Goal: Transaction & Acquisition: Purchase product/service

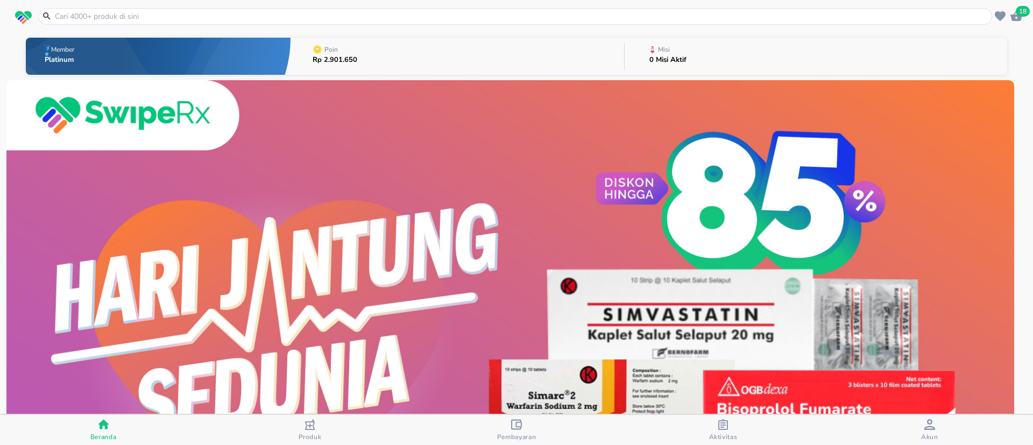
click at [1026, 20] on header "18" at bounding box center [516, 16] width 1033 height 32
click at [1019, 19] on icon "button" at bounding box center [1016, 16] width 12 height 10
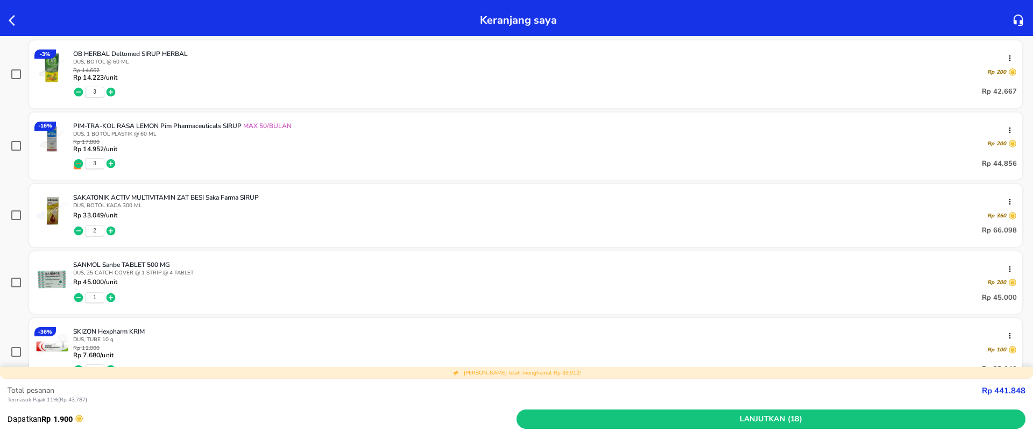
scroll to position [565, 0]
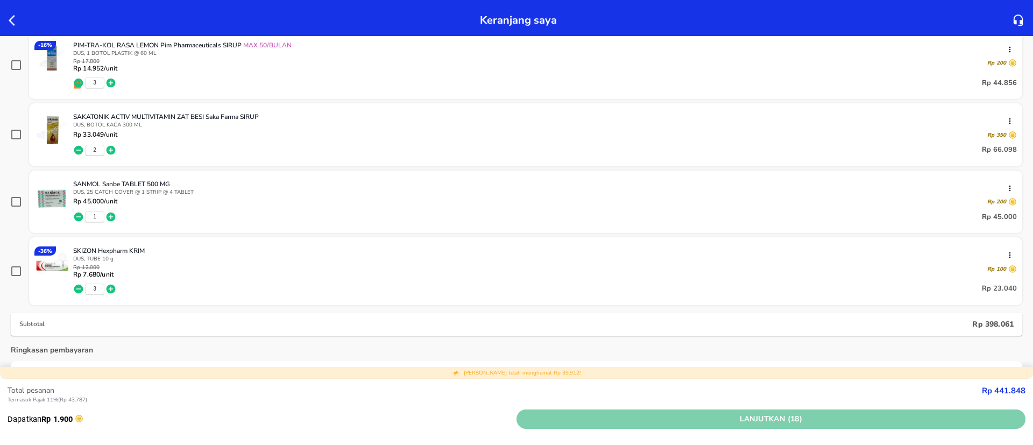
click at [754, 418] on span "Lanjutkan (18)" at bounding box center [771, 419] width 500 height 13
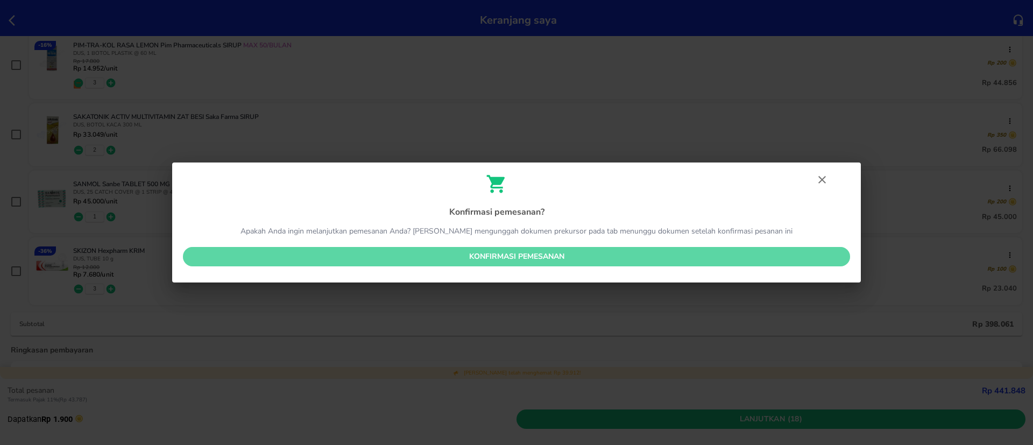
click at [593, 255] on span "Konfirmasi pemesanan" at bounding box center [517, 256] width 650 height 13
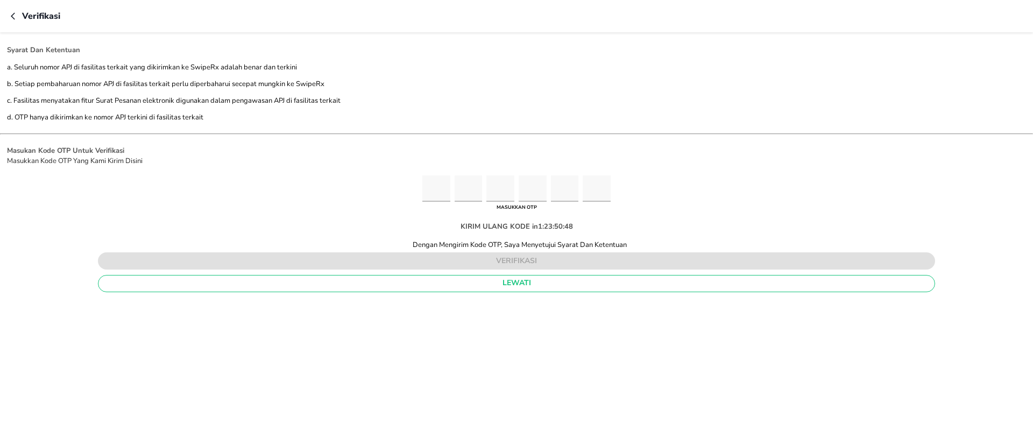
click at [429, 188] on input "Please enter OTP character 1" at bounding box center [436, 188] width 28 height 26
paste input "4"
type input "1"
type input "8"
type input "9"
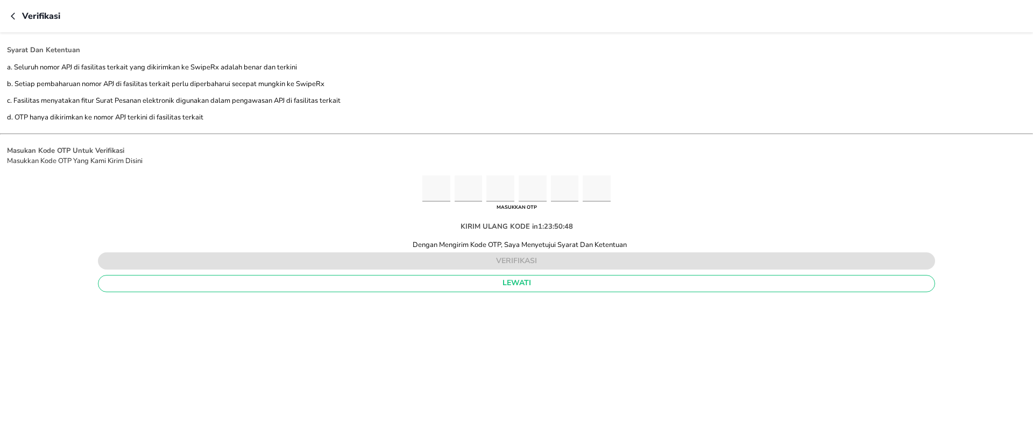
type input "0"
type input "5"
type input "4"
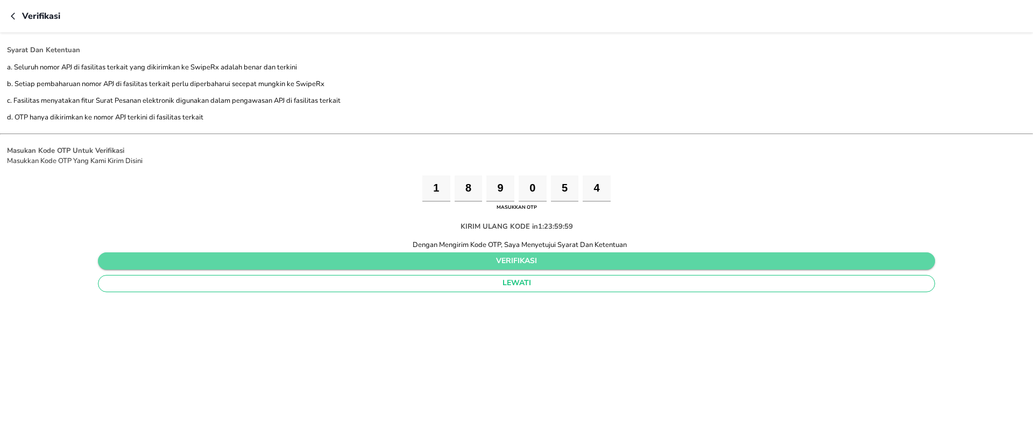
click at [566, 266] on span "verifikasi" at bounding box center [516, 261] width 819 height 13
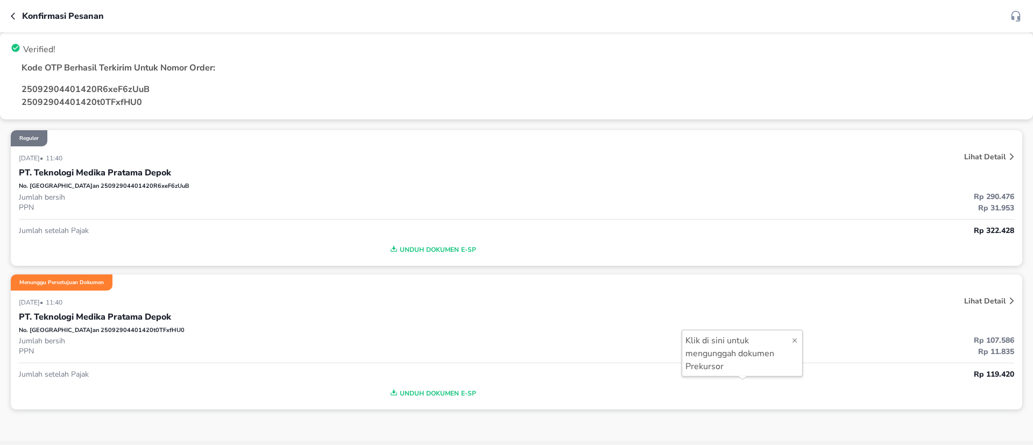
click at [13, 12] on icon "button" at bounding box center [15, 16] width 9 height 9
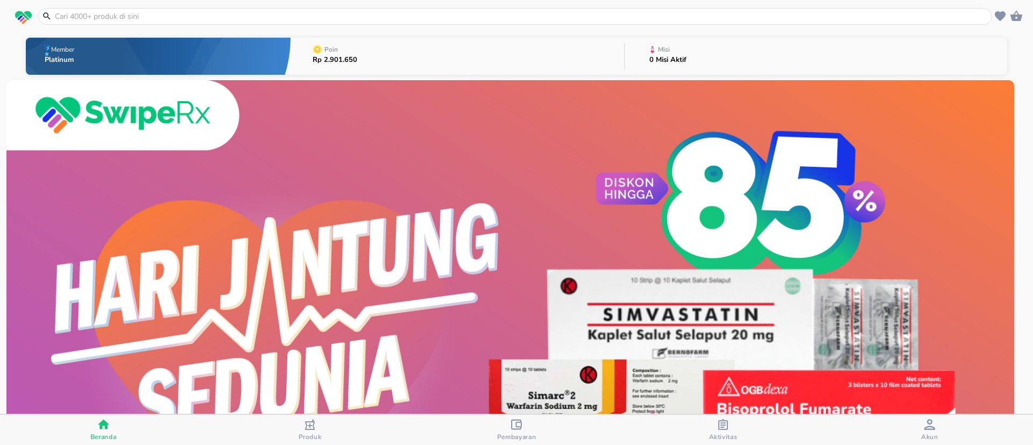
click at [84, 20] on input "text" at bounding box center [522, 16] width 936 height 11
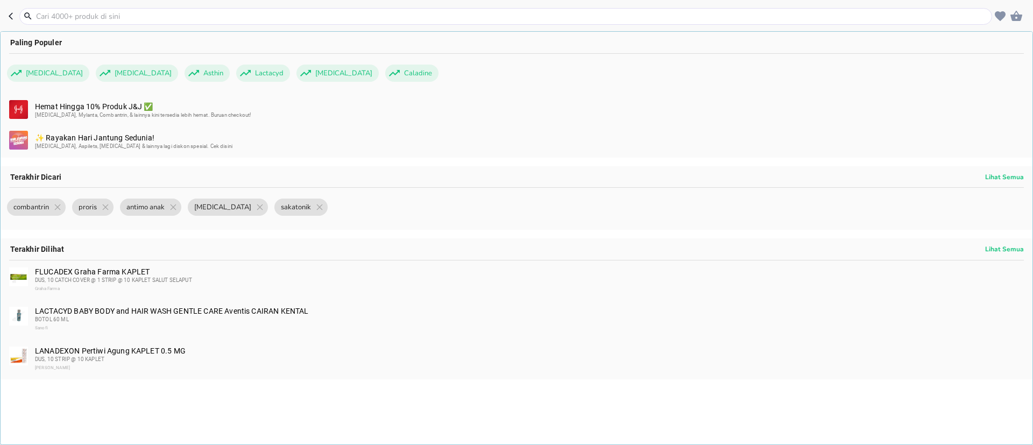
paste input "[MEDICAL_DATA]"
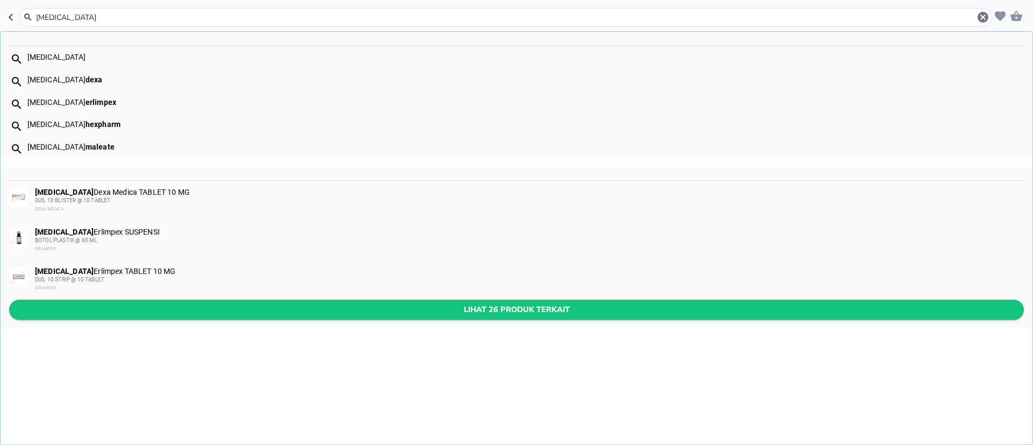
type input "[MEDICAL_DATA]"
click at [159, 310] on span "Lihat 26 produk terkait" at bounding box center [517, 309] width 998 height 13
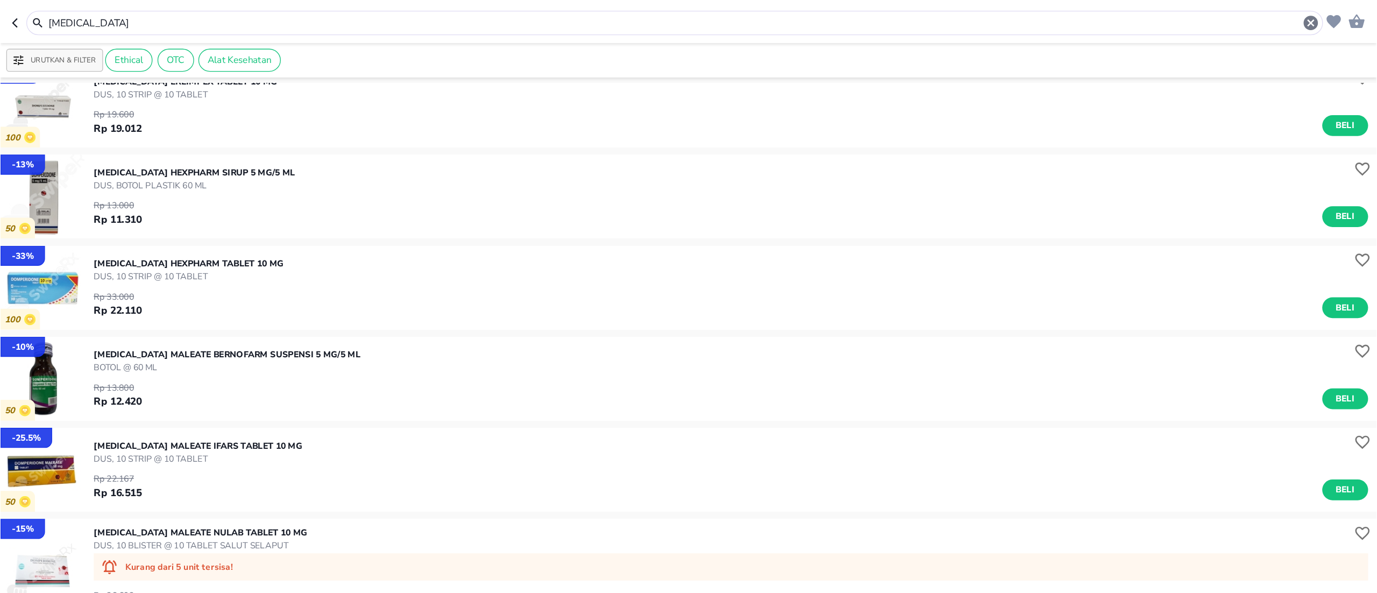
scroll to position [161, 0]
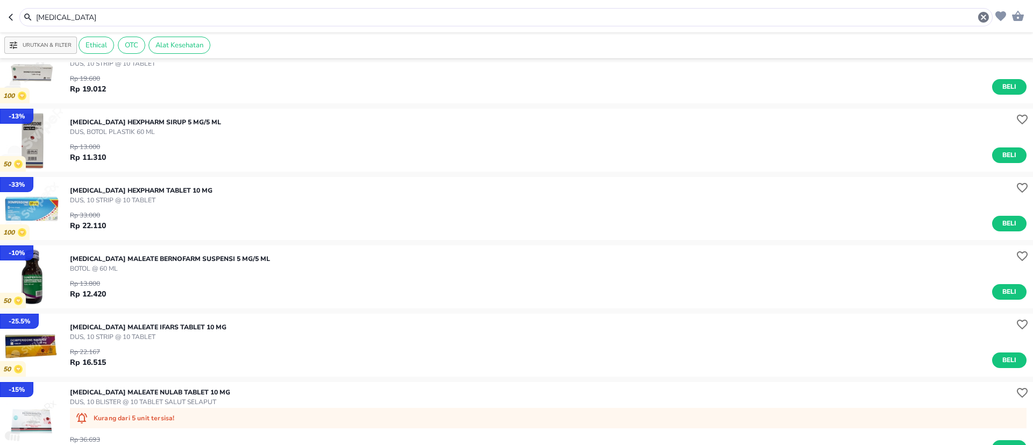
click at [27, 228] on div "100" at bounding box center [15, 232] width 30 height 16
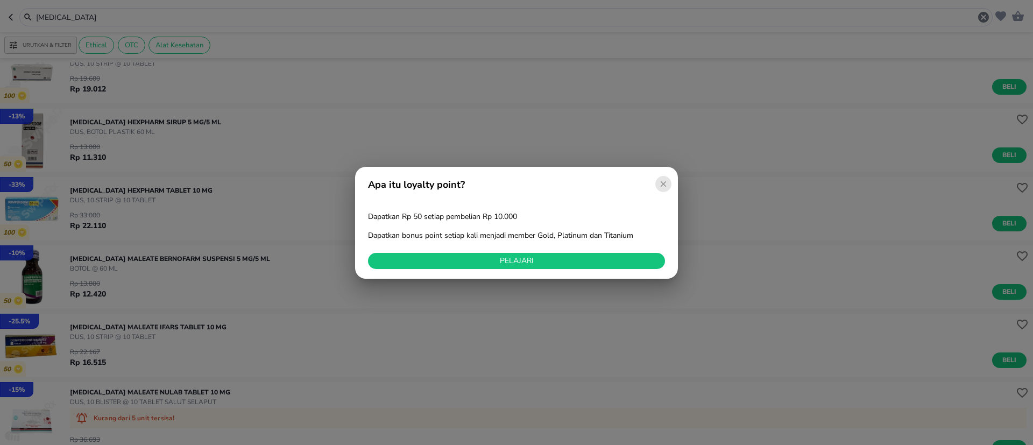
click at [663, 186] on circle "button" at bounding box center [663, 184] width 16 height 16
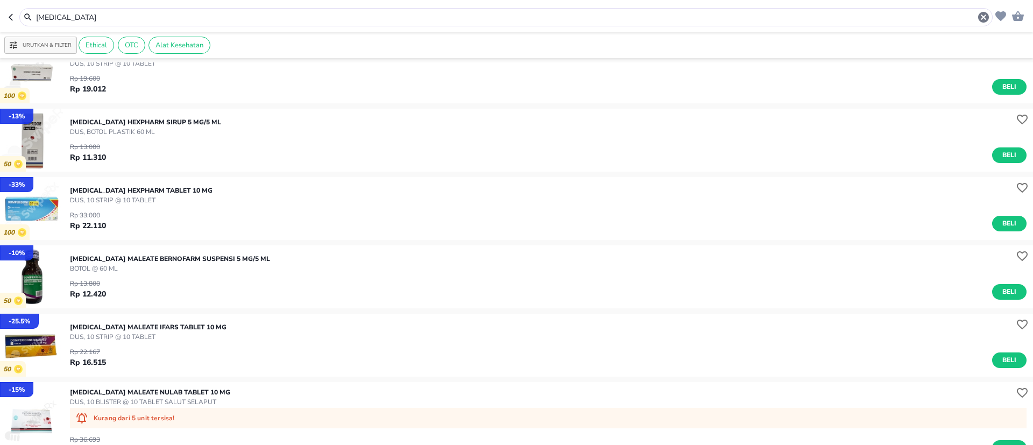
click at [26, 217] on img "button" at bounding box center [31, 208] width 63 height 63
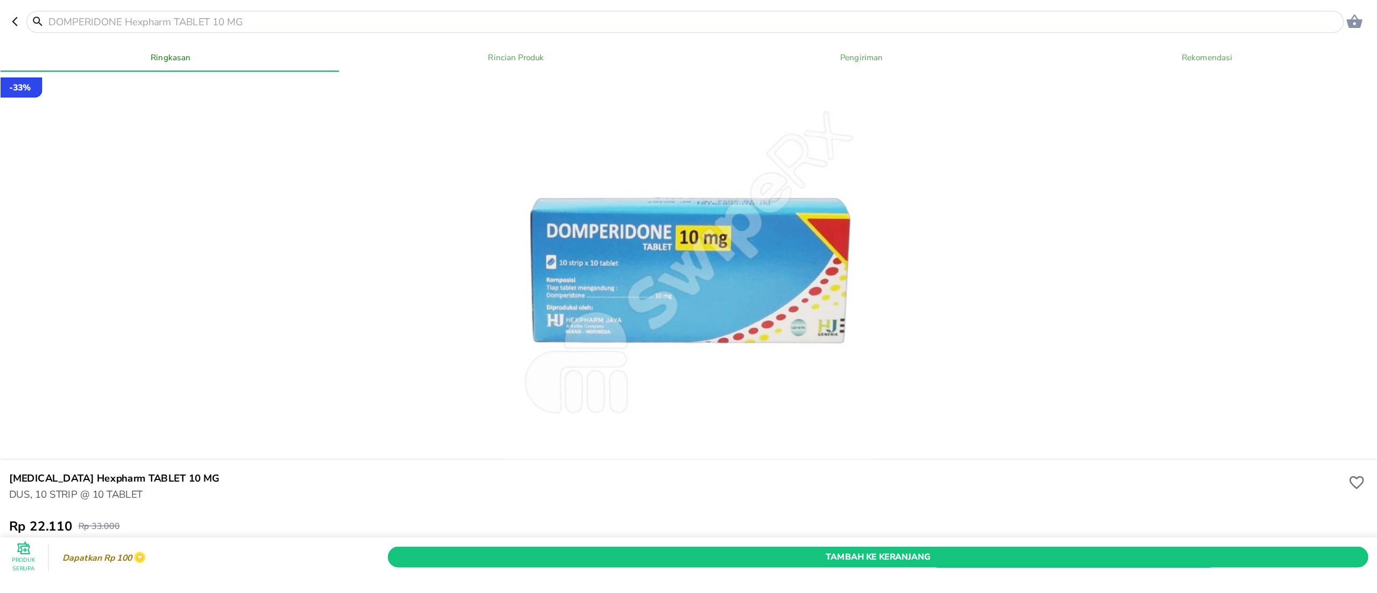
scroll to position [161, 0]
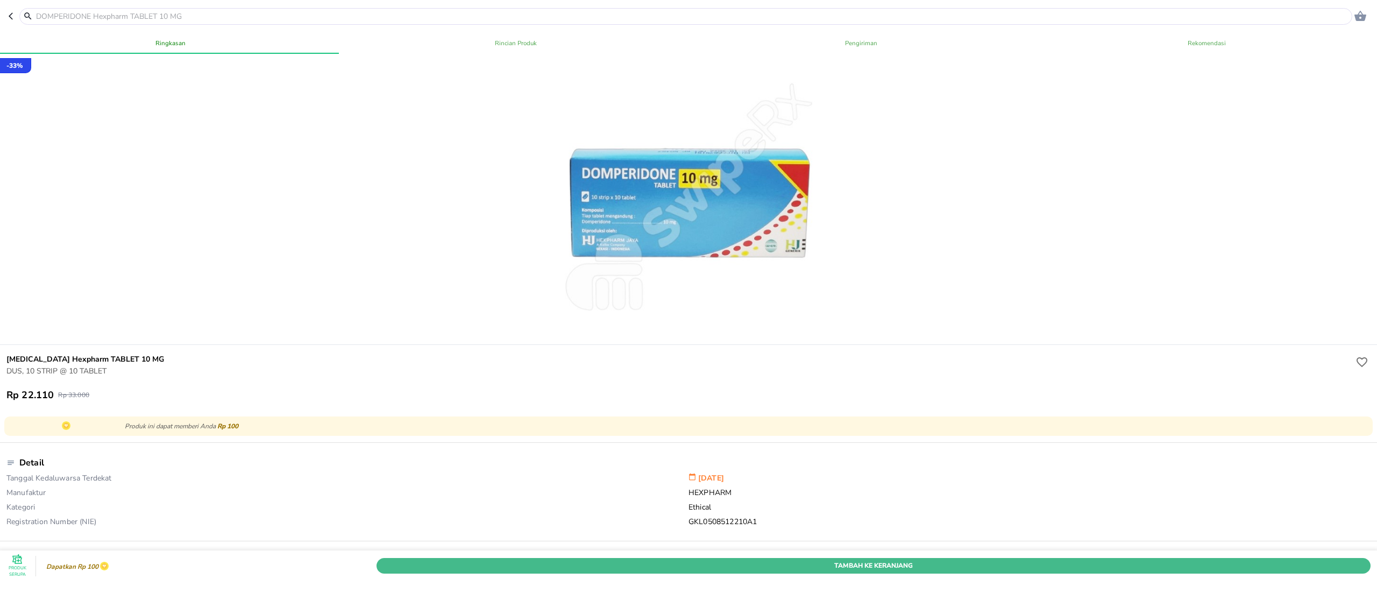
click at [882, 444] on span "Tambah Ke Keranjang" at bounding box center [874, 565] width 978 height 11
